Goal: Information Seeking & Learning: Learn about a topic

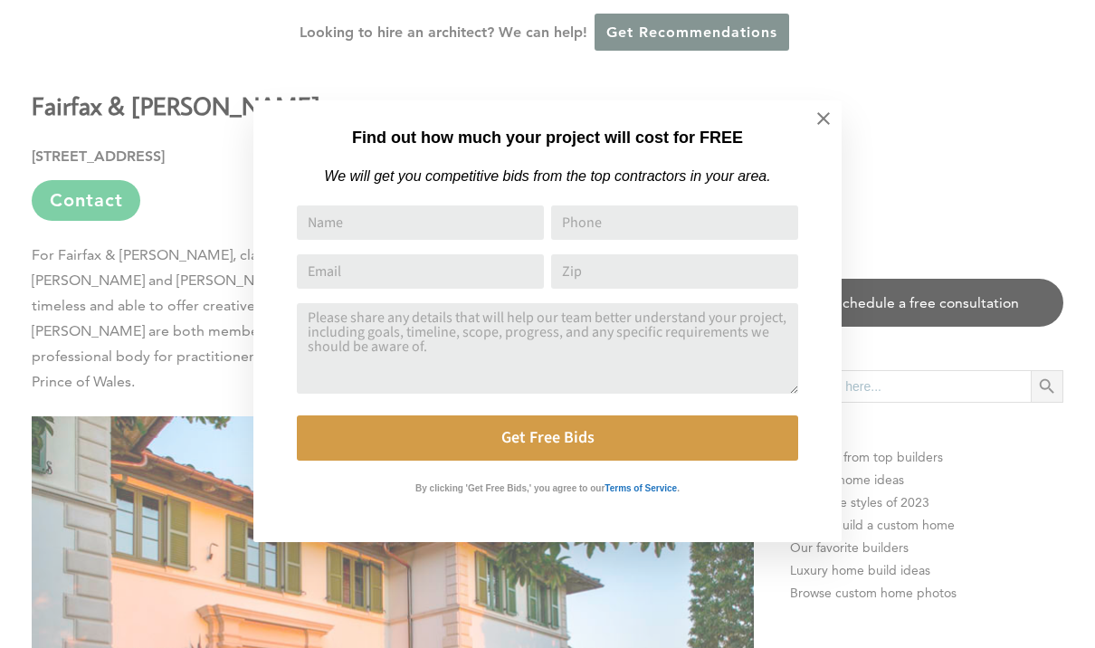
scroll to position [1210, 0]
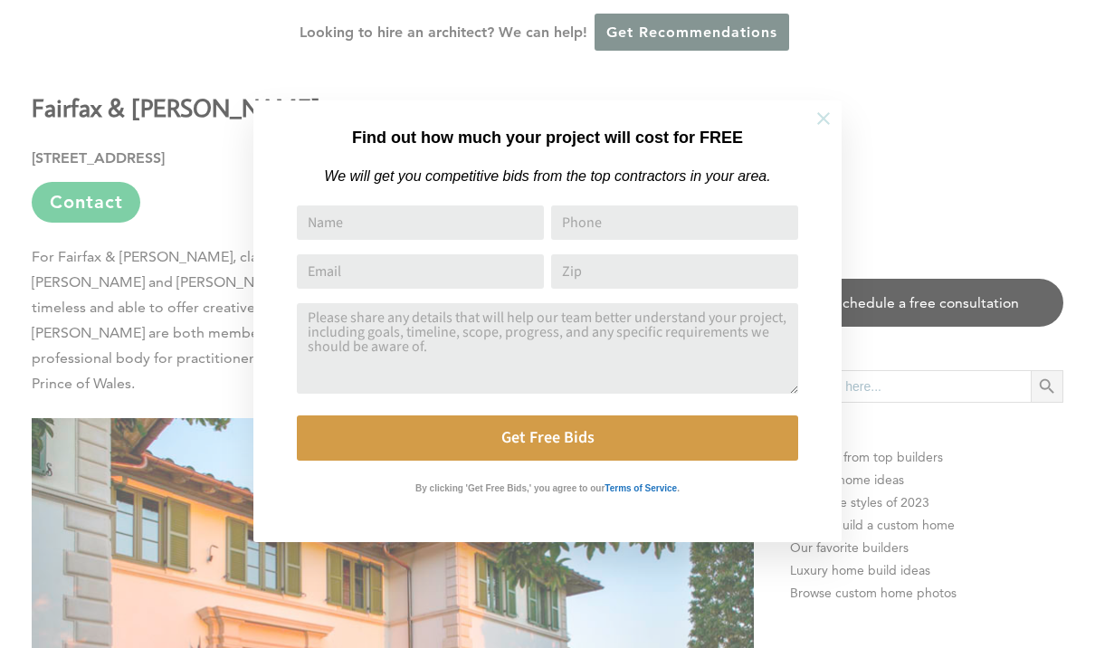
click at [820, 124] on icon at bounding box center [823, 119] width 20 height 20
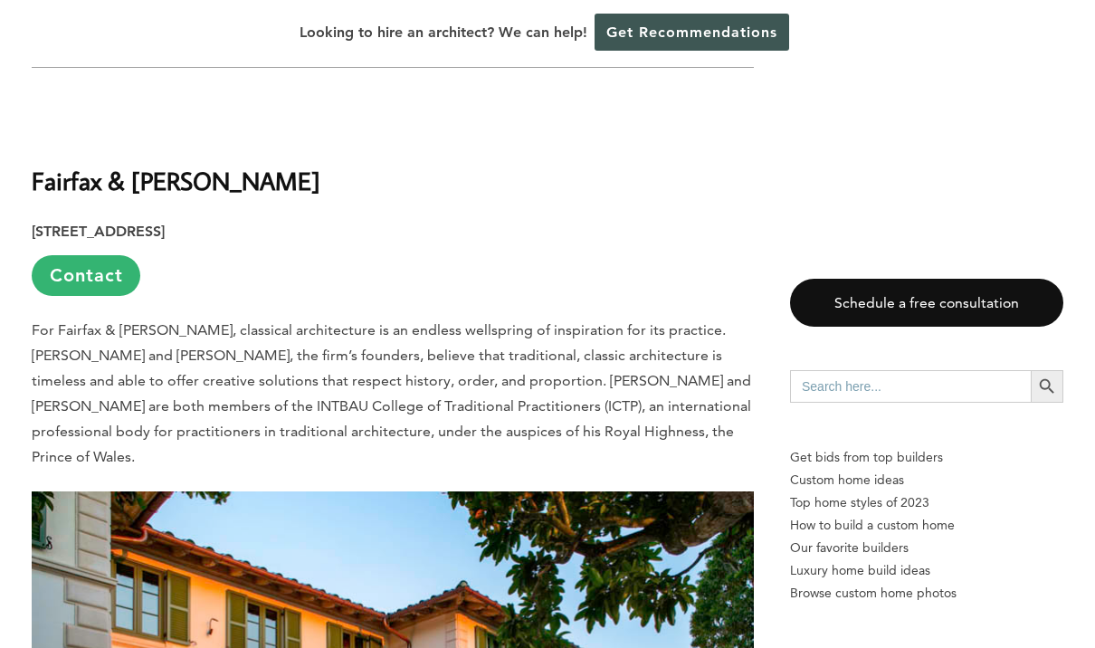
scroll to position [1136, 0]
click at [56, 166] on b "Fairfax & [PERSON_NAME]" at bounding box center [176, 182] width 289 height 32
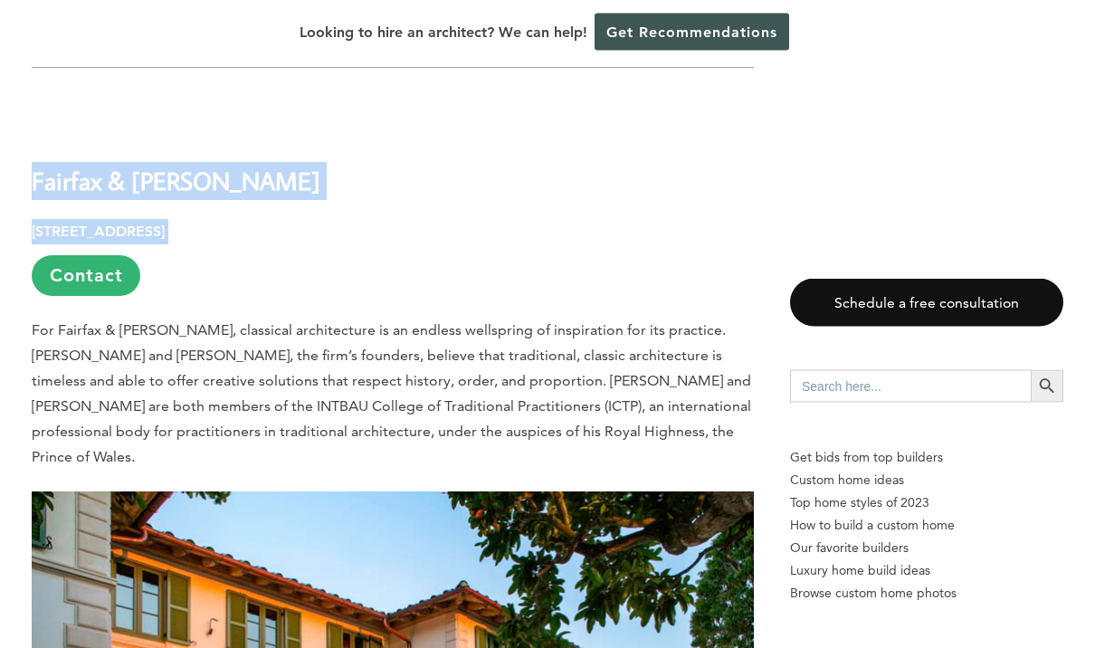
copy div "Fairfax & Sammons 214 Brazilian Ave, Suite 100, Palm Beach, FL 33480"
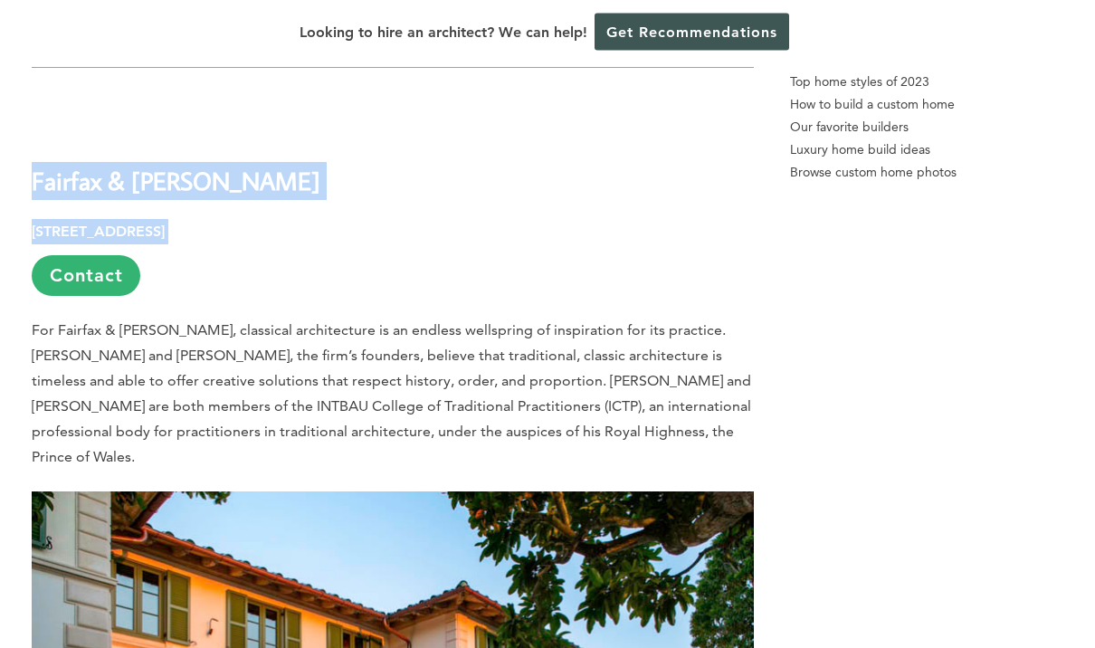
scroll to position [1135, 0]
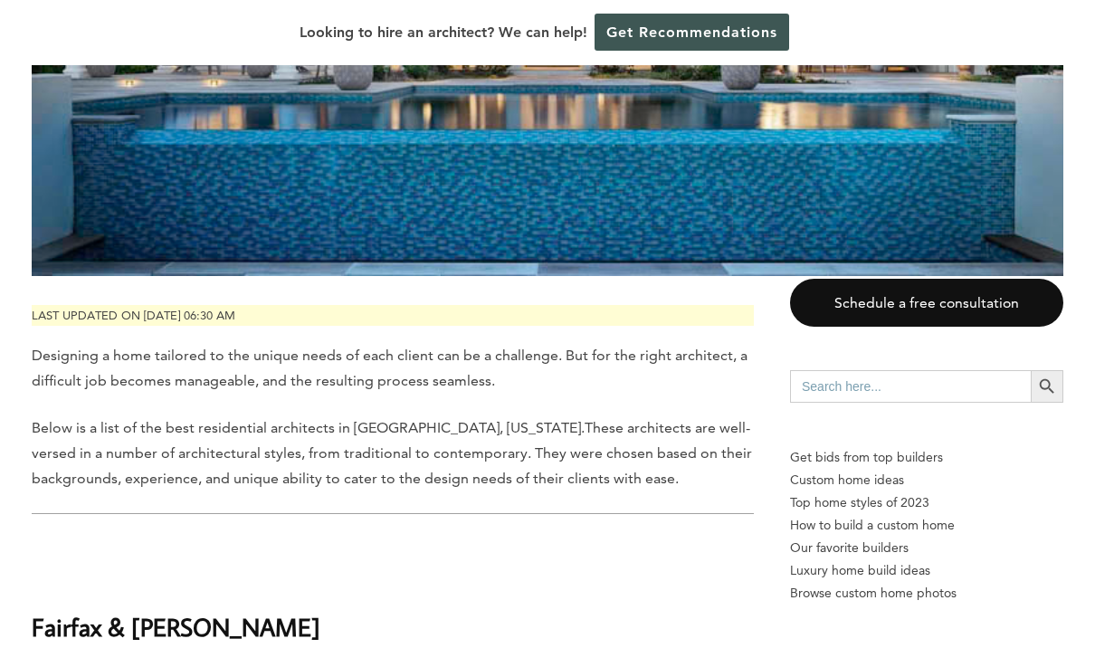
scroll to position [688, 0]
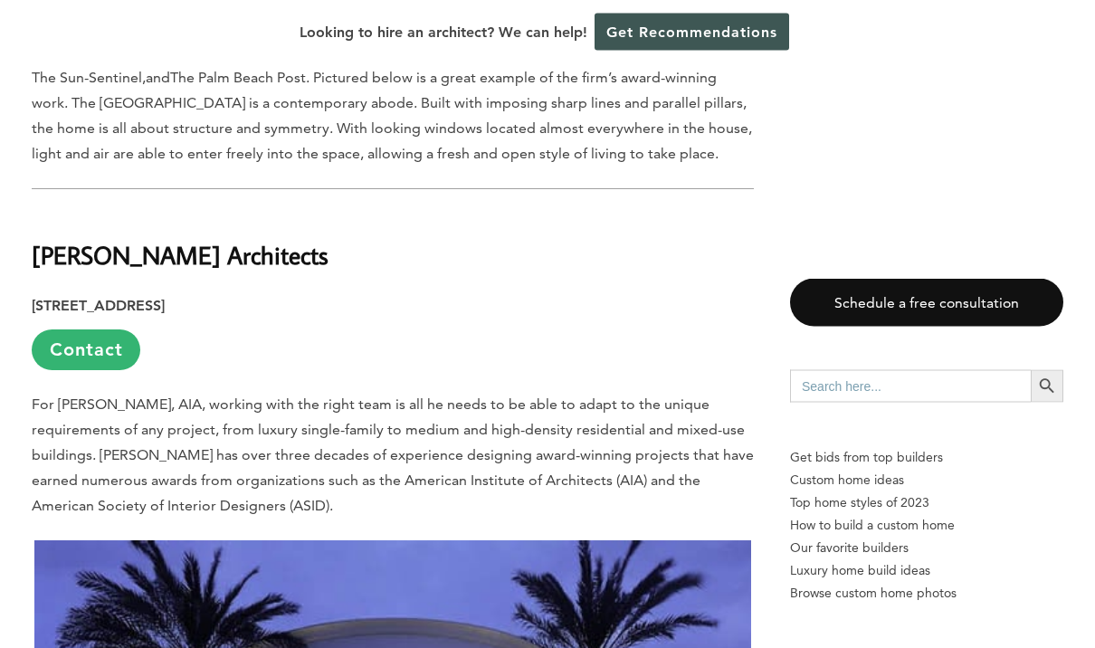
scroll to position [4204, 0]
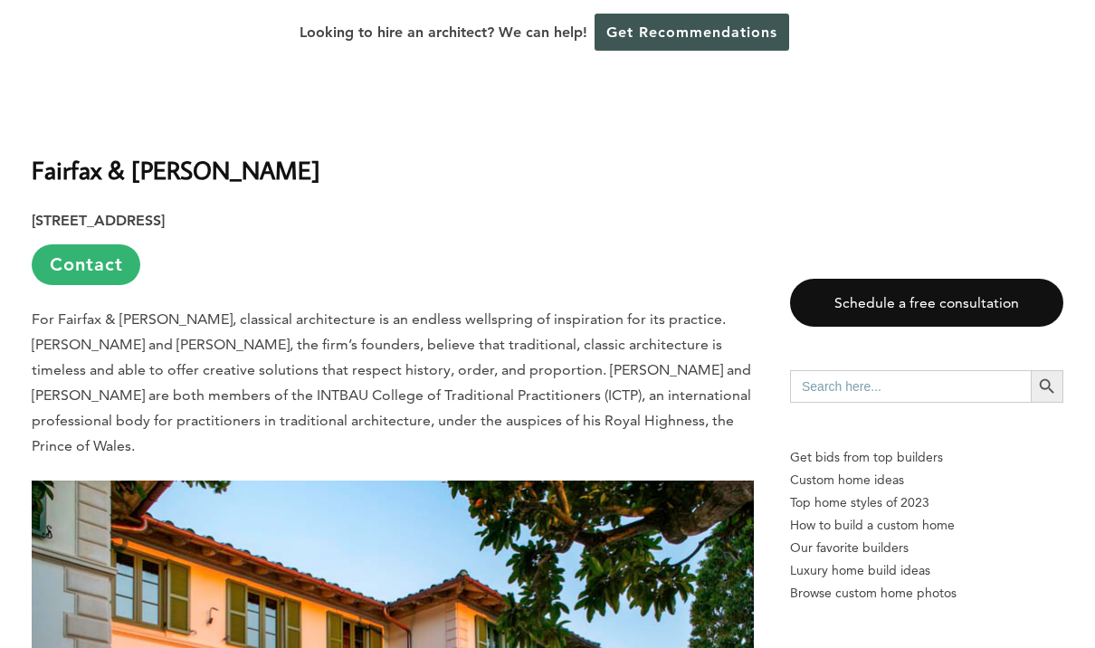
scroll to position [1146, 0]
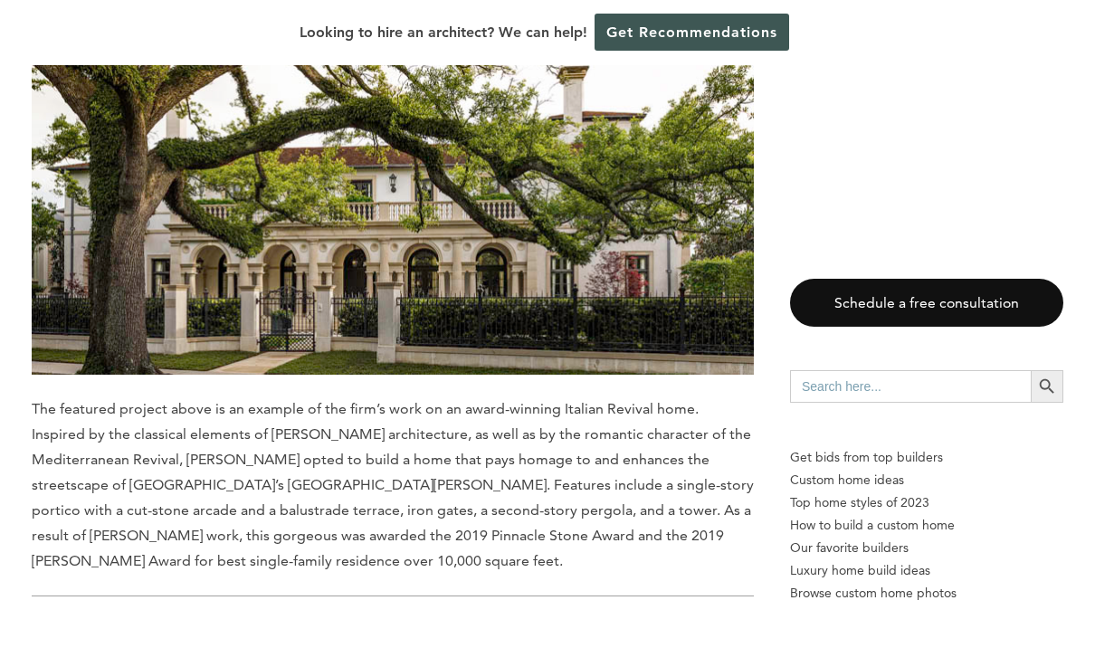
scroll to position [2642, 0]
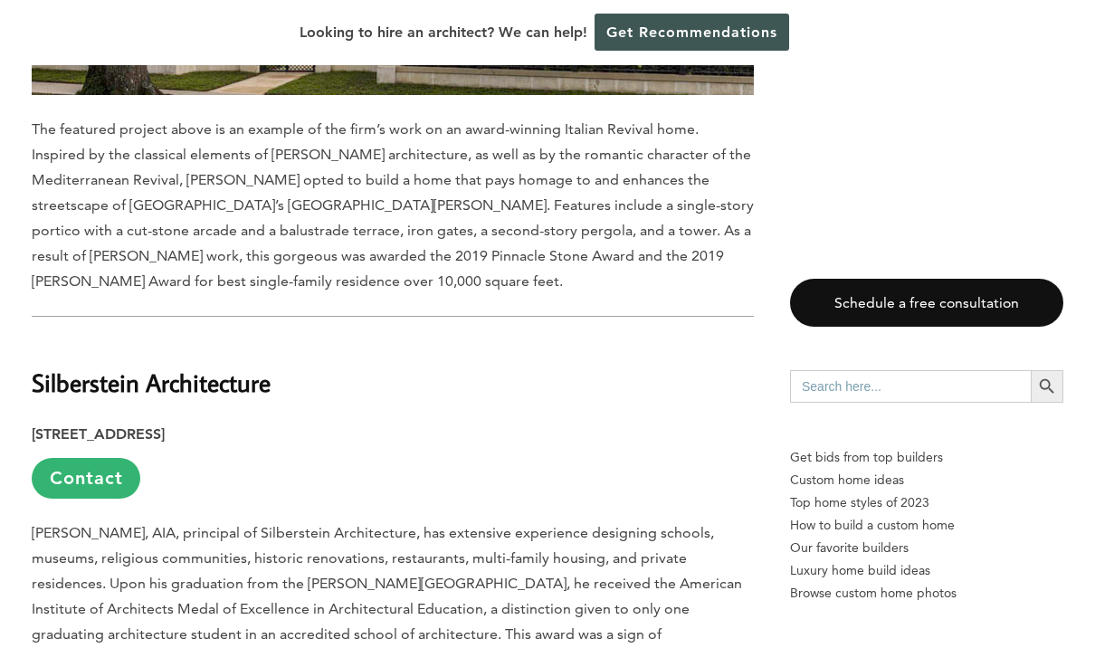
scroll to position [2922, 0]
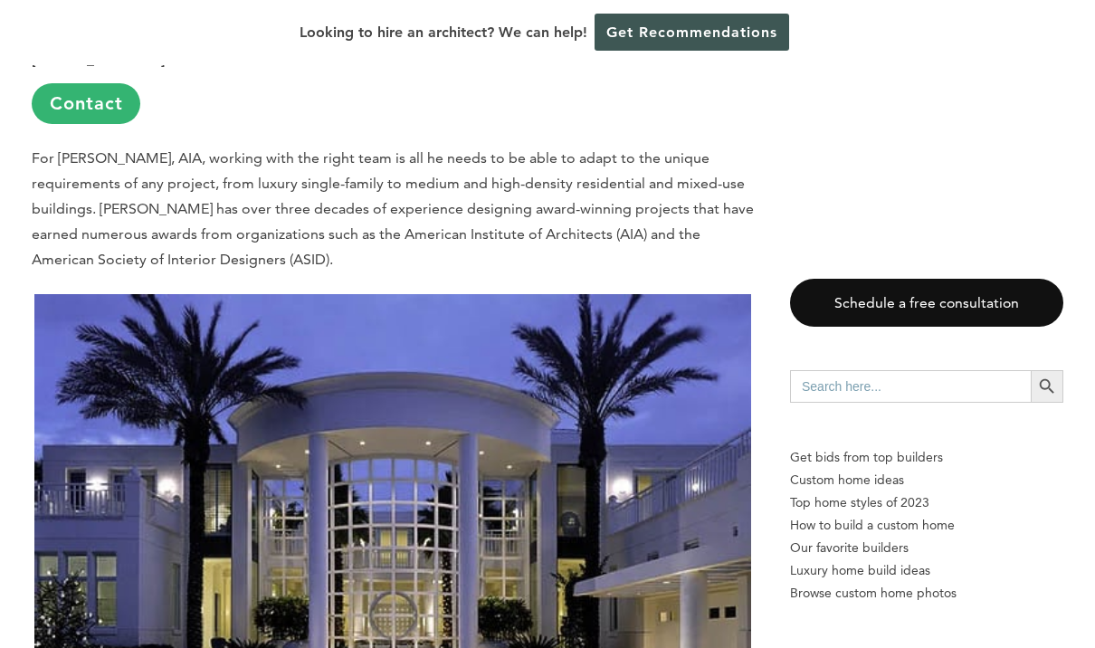
scroll to position [4449, 0]
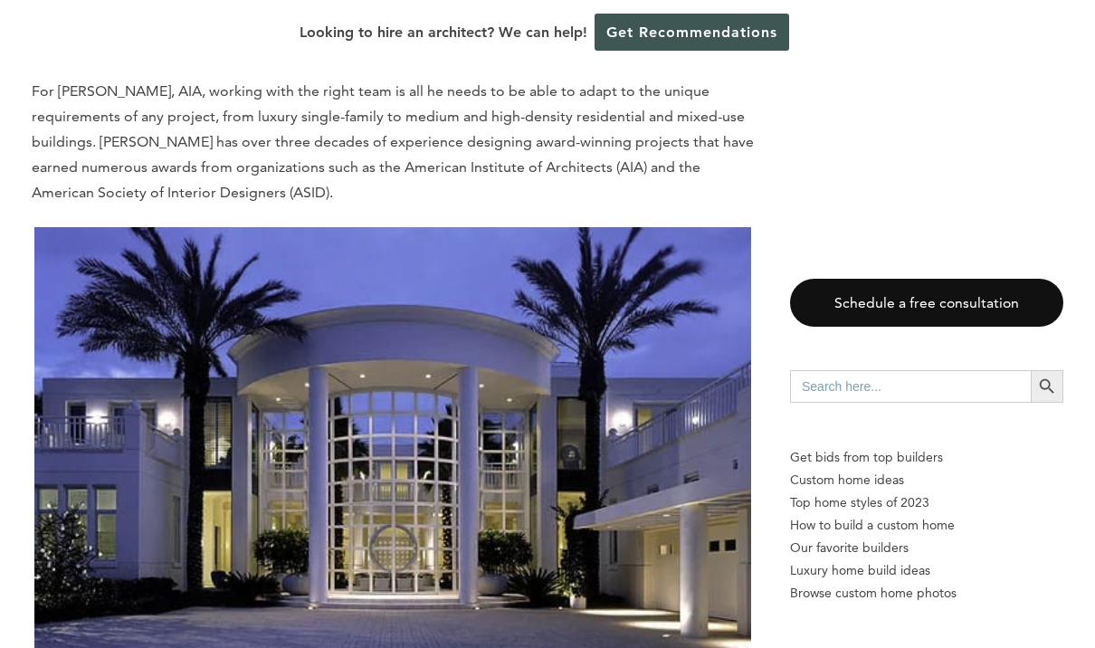
scroll to position [4516, 0]
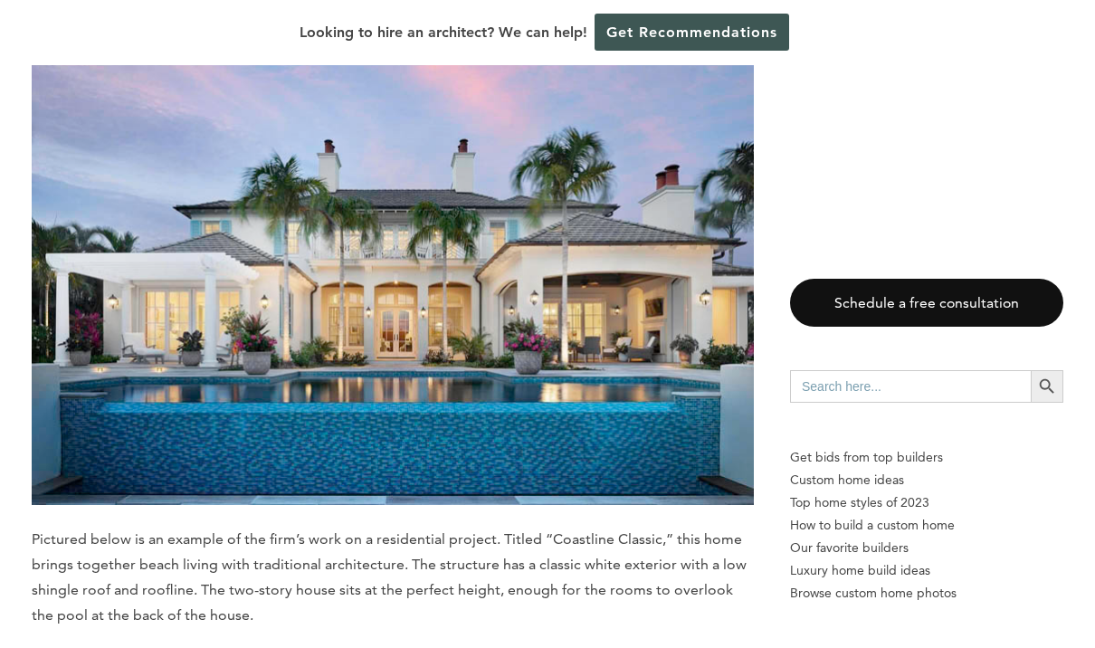
scroll to position [6741, 0]
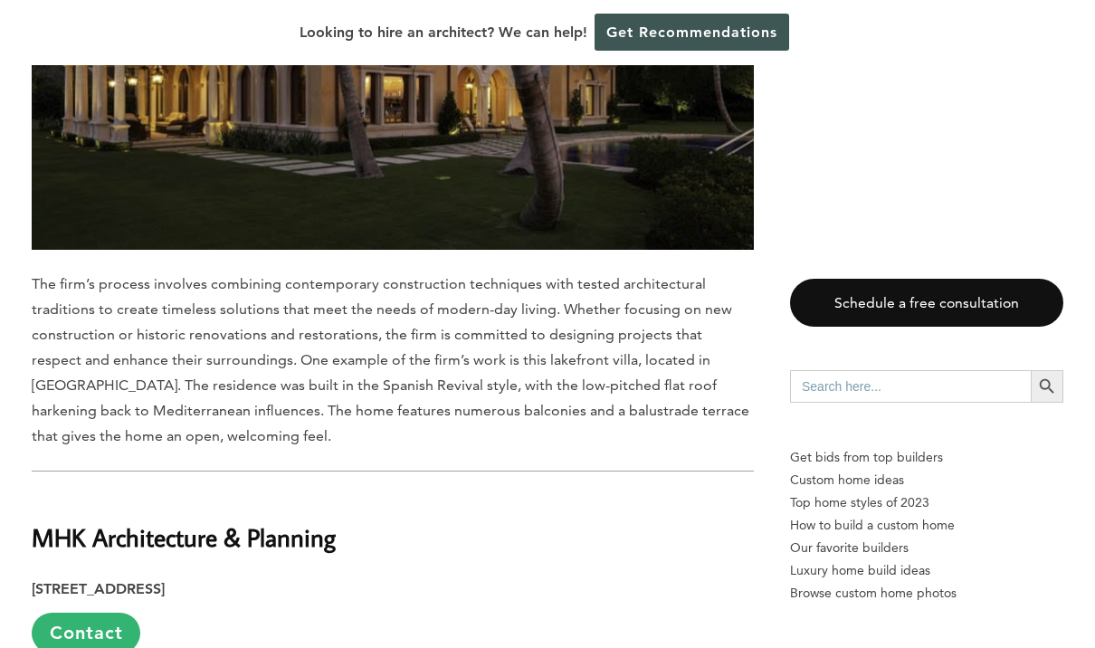
scroll to position [7844, 0]
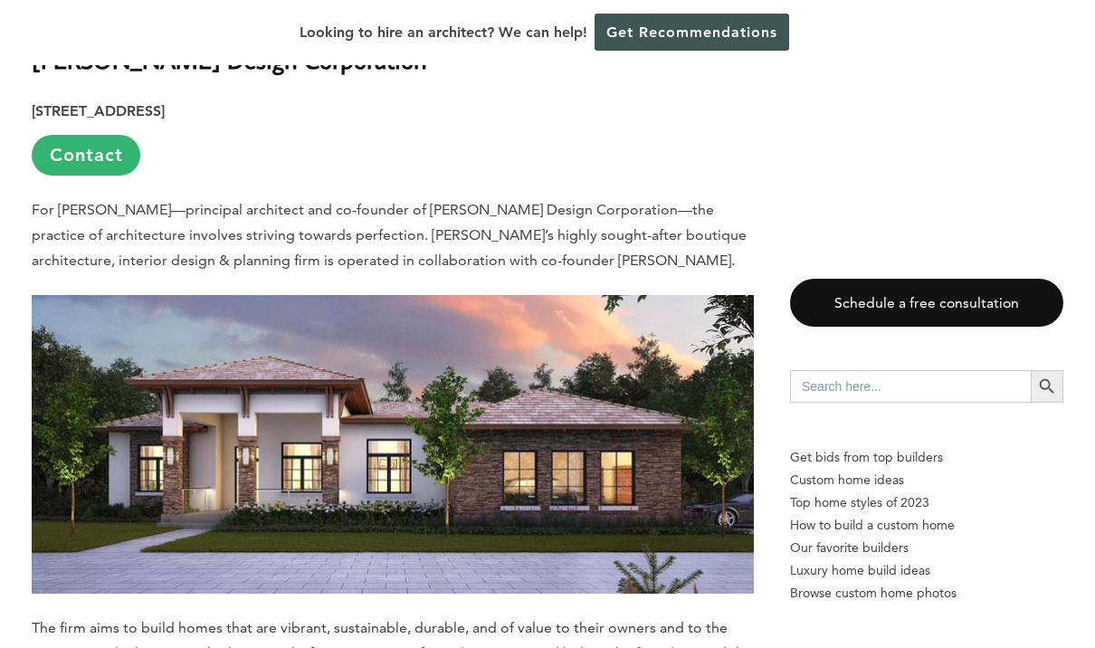
scroll to position [10885, 0]
